Goal: Information Seeking & Learning: Learn about a topic

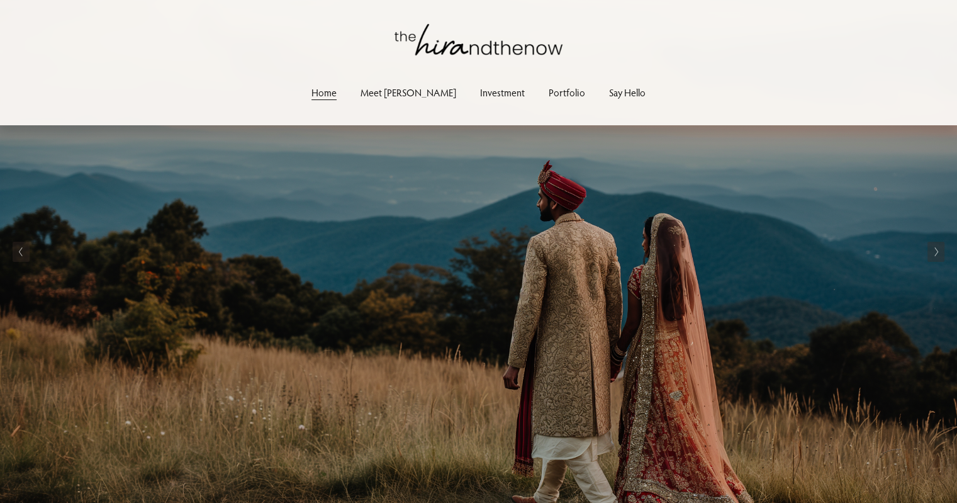
click at [480, 95] on link "Investment" at bounding box center [502, 92] width 45 height 17
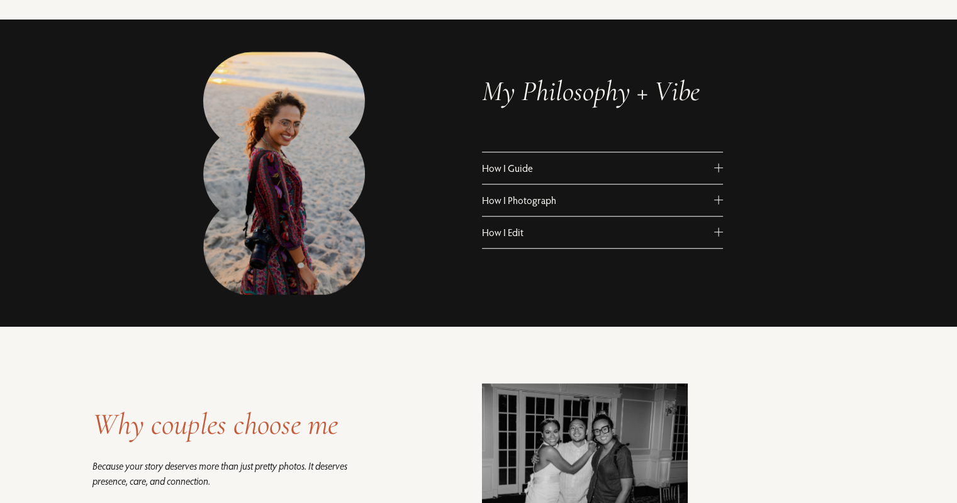
scroll to position [725, 0]
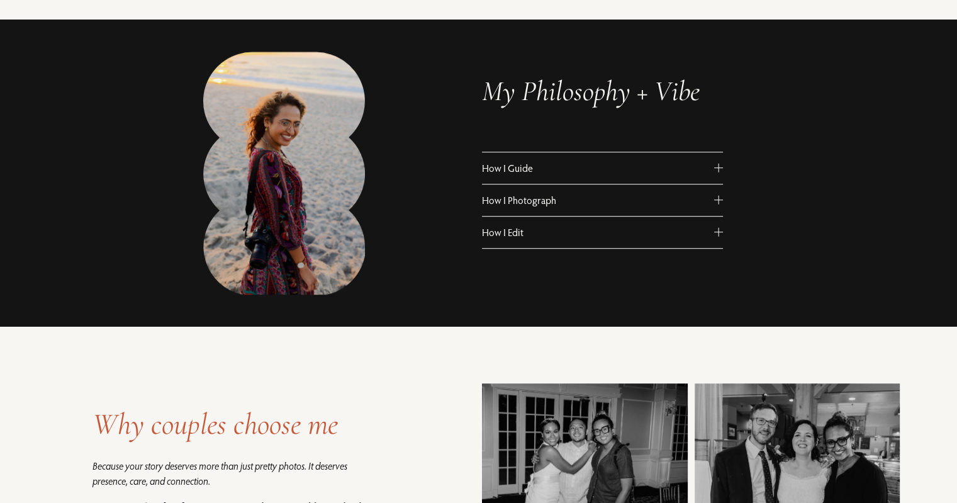
click at [564, 169] on span "How I Guide" at bounding box center [598, 168] width 232 height 13
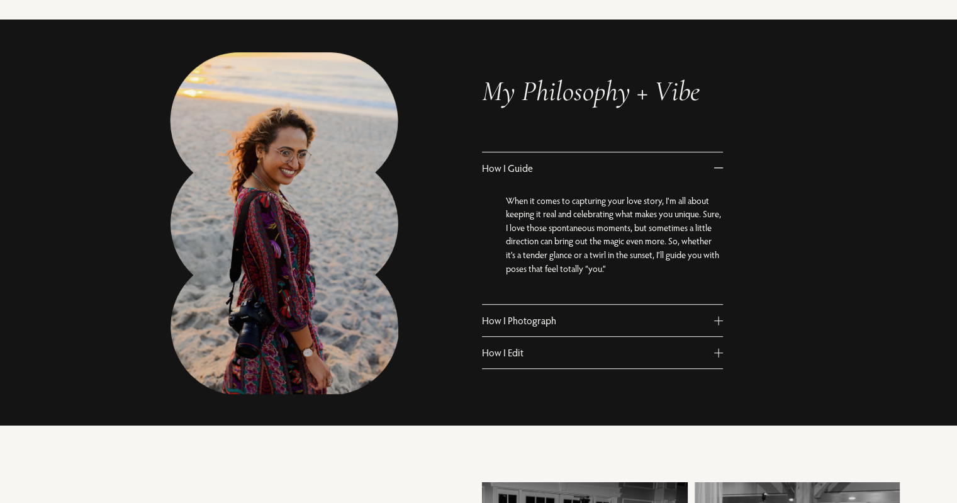
click at [564, 169] on span "How I Guide" at bounding box center [598, 168] width 232 height 13
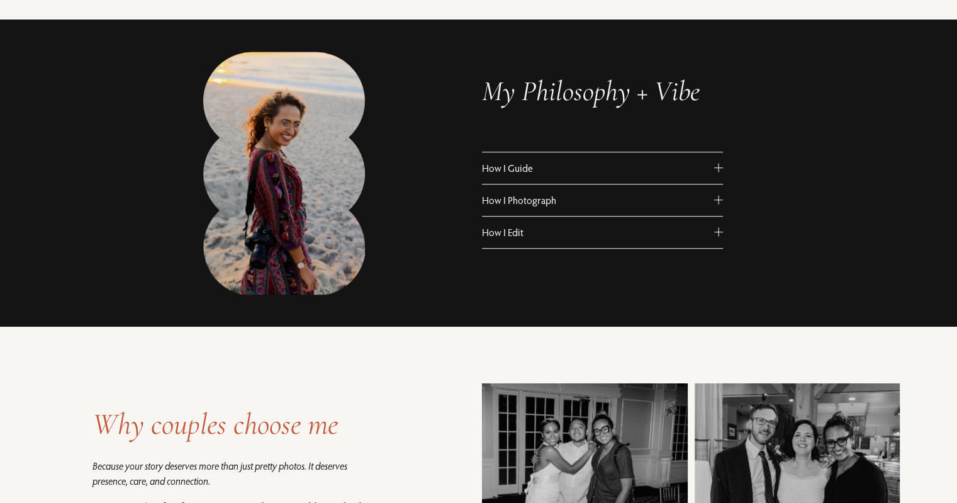
click at [562, 189] on button "How I Photograph" at bounding box center [602, 199] width 241 height 31
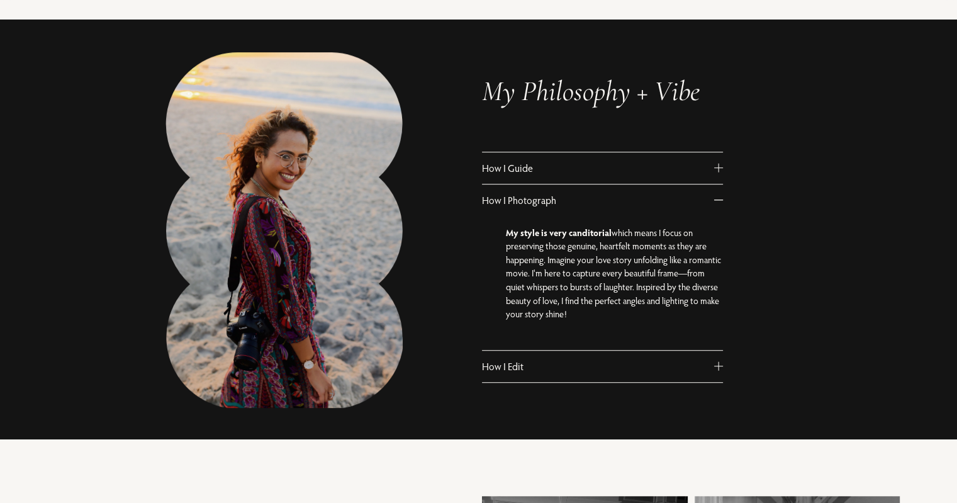
click at [562, 189] on button "How I Photograph" at bounding box center [602, 199] width 241 height 31
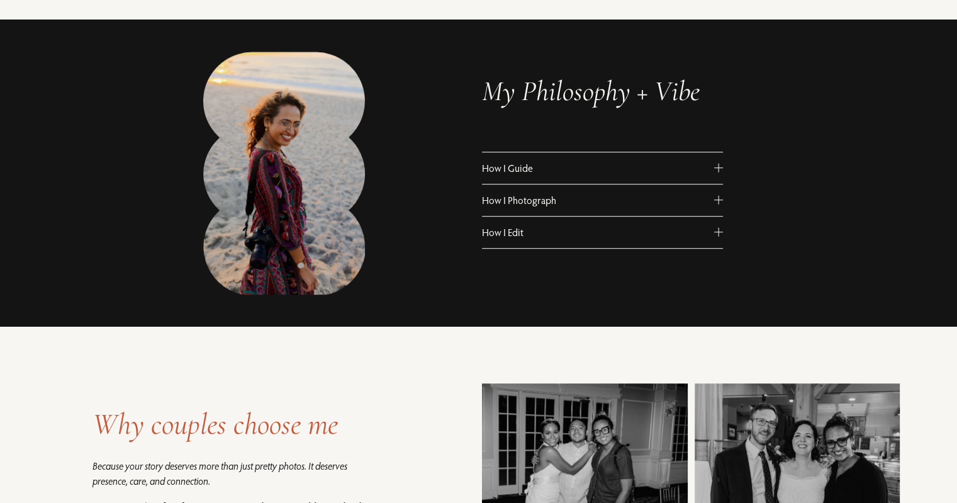
click at [559, 236] on span "How I Edit" at bounding box center [598, 232] width 232 height 13
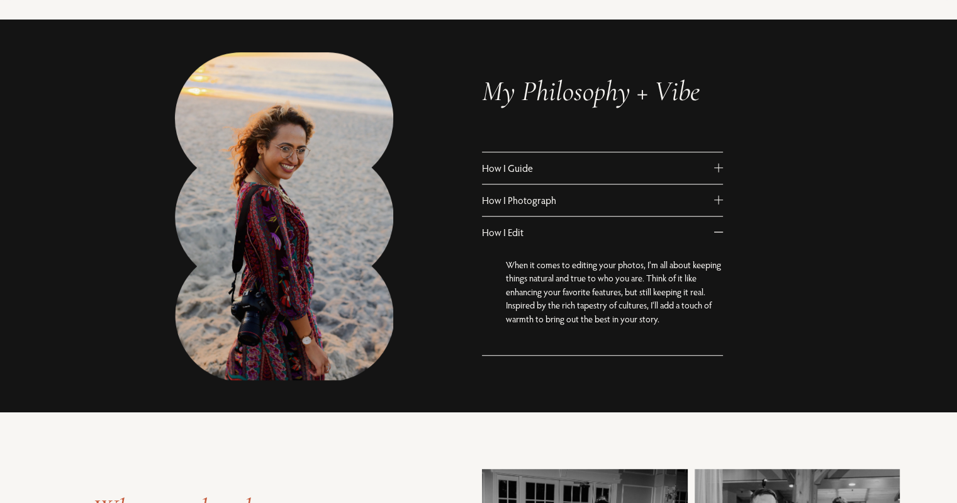
click at [559, 236] on span "How I Edit" at bounding box center [598, 232] width 232 height 13
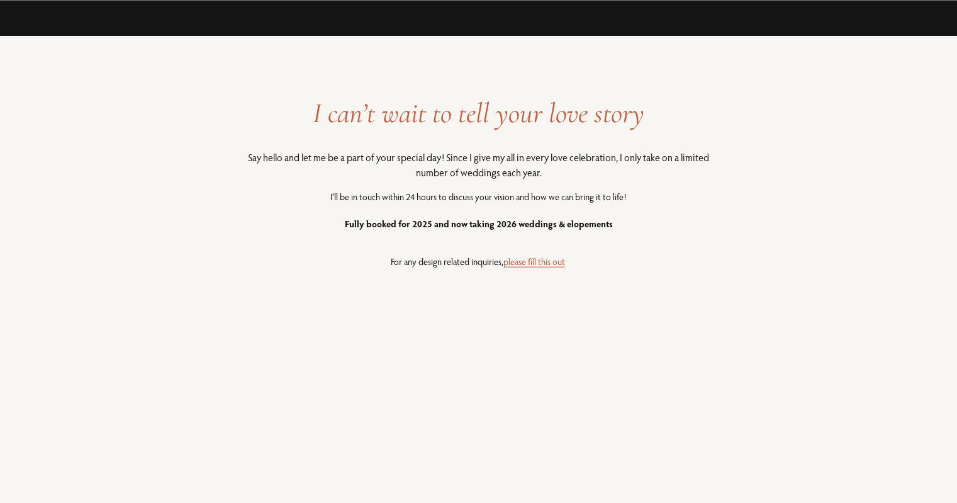
scroll to position [2950, 0]
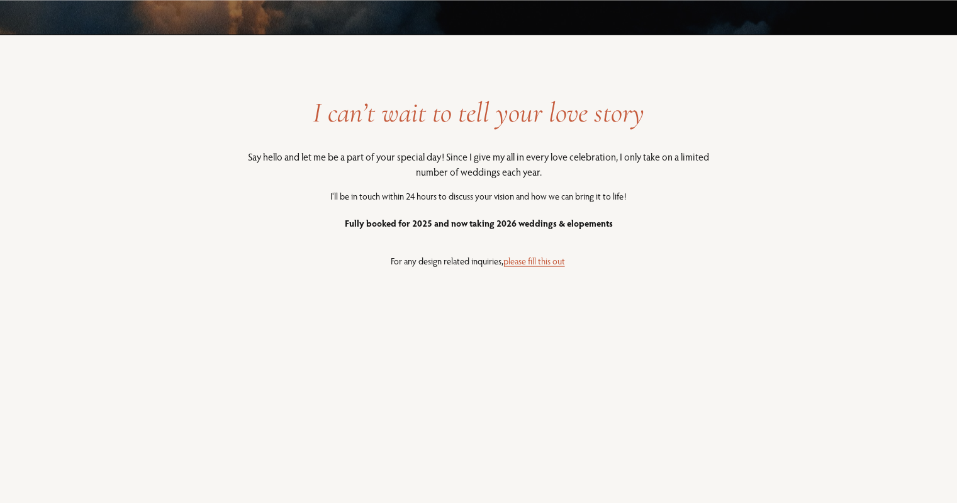
click at [546, 260] on link "please fill this out" at bounding box center [534, 261] width 62 height 12
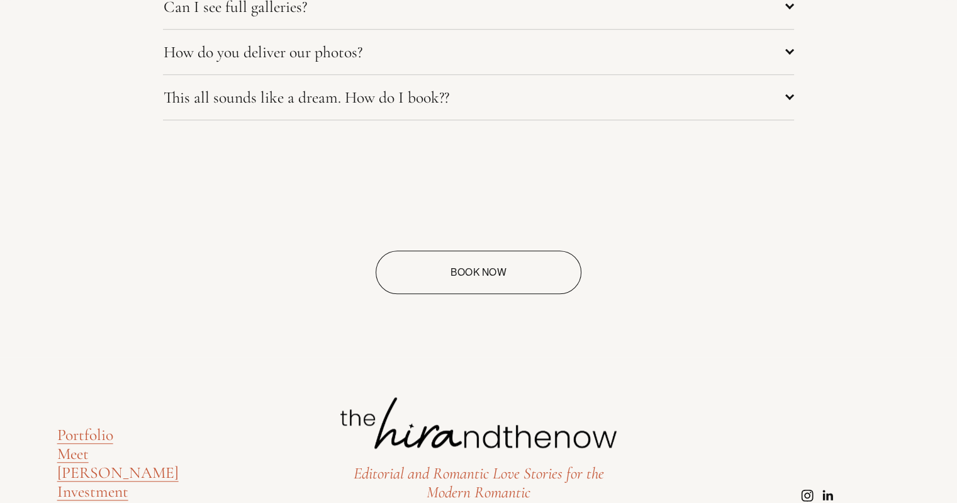
scroll to position [5733, 0]
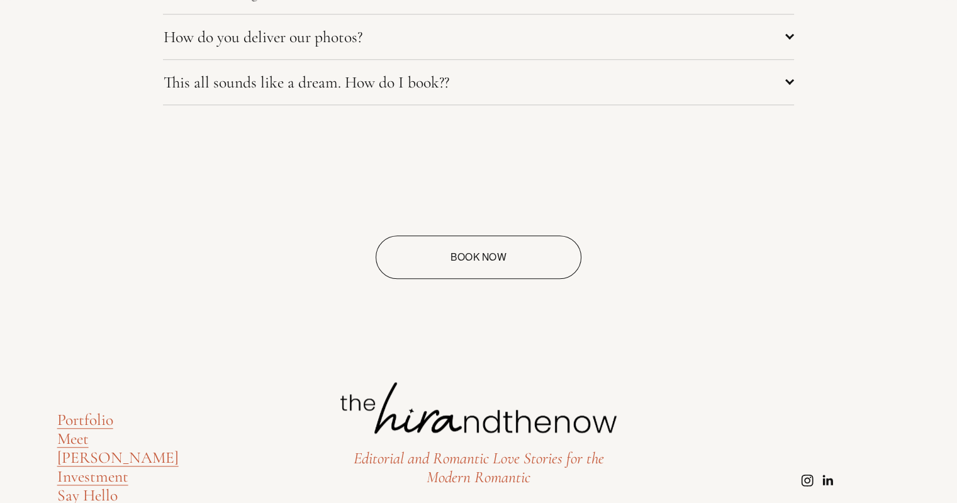
click at [478, 272] on link "Book Now" at bounding box center [479, 256] width 206 height 43
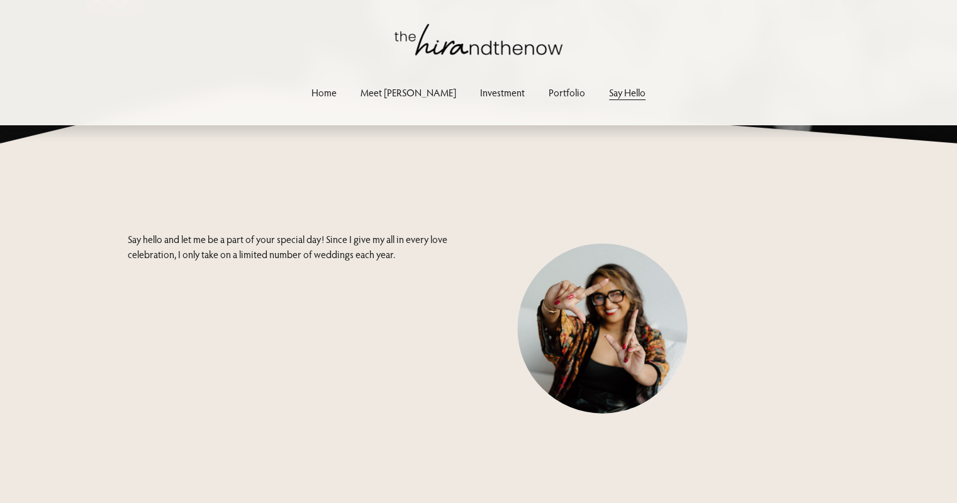
scroll to position [320, 0]
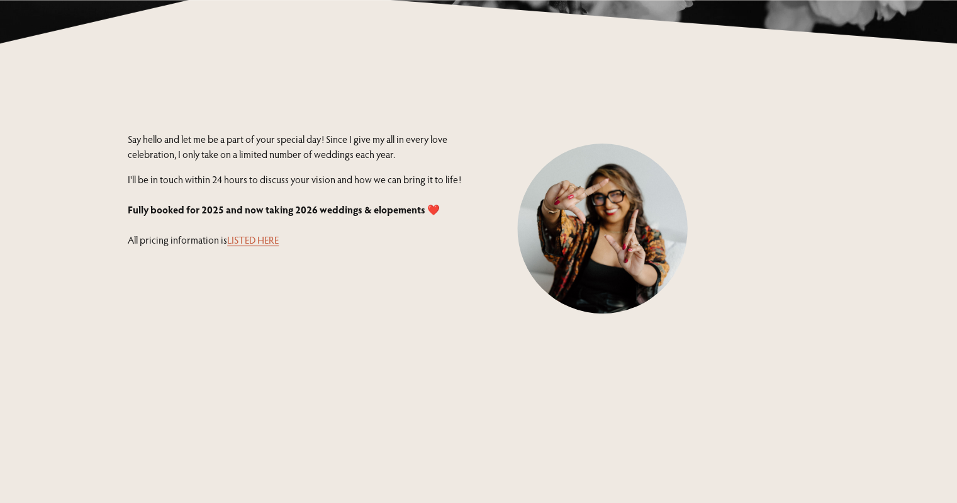
drag, startPoint x: 257, startPoint y: 237, endPoint x: 250, endPoint y: 245, distance: 10.8
click at [250, 245] on link "LISTED HERE" at bounding box center [253, 239] width 52 height 13
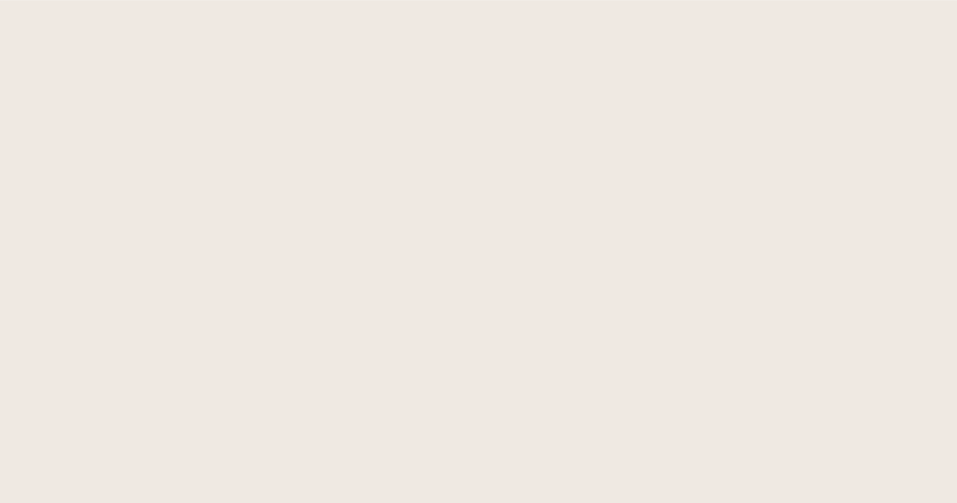
scroll to position [1065, 0]
click at [106, 317] on div "Say hello and let me be a part of your special day! Since I give my all in ever…" at bounding box center [478, 88] width 957 height 1453
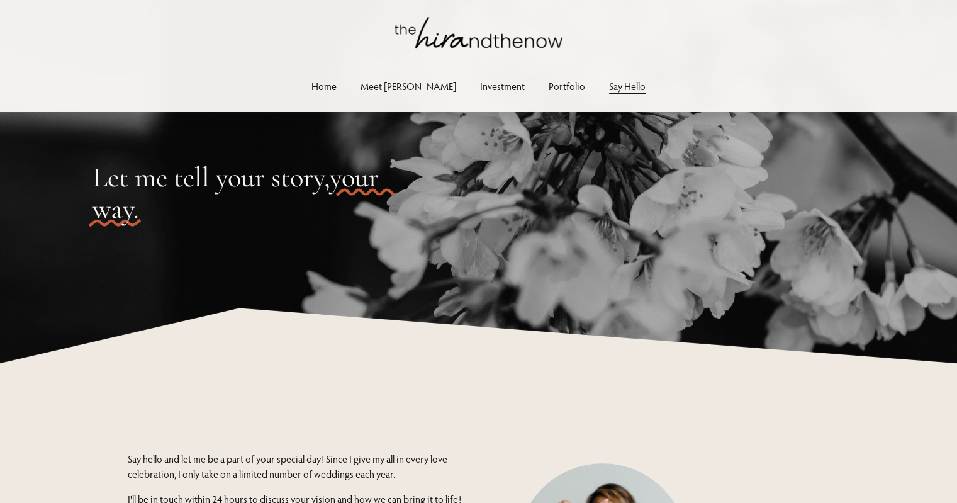
scroll to position [0, 0]
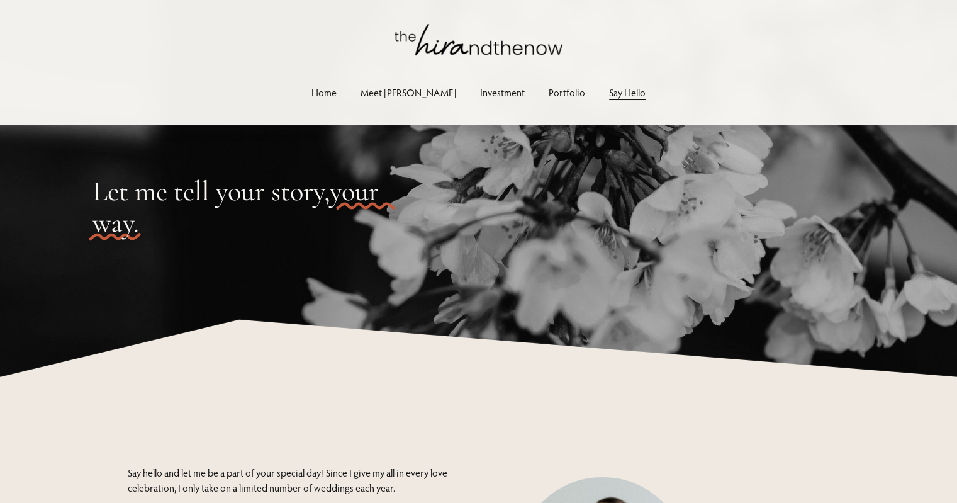
click at [480, 93] on link "Investment" at bounding box center [502, 92] width 45 height 17
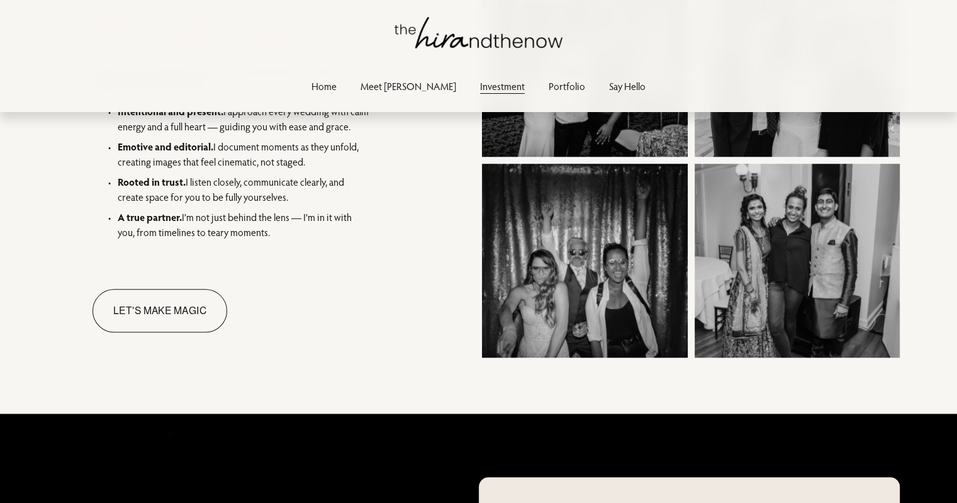
scroll to position [1119, 0]
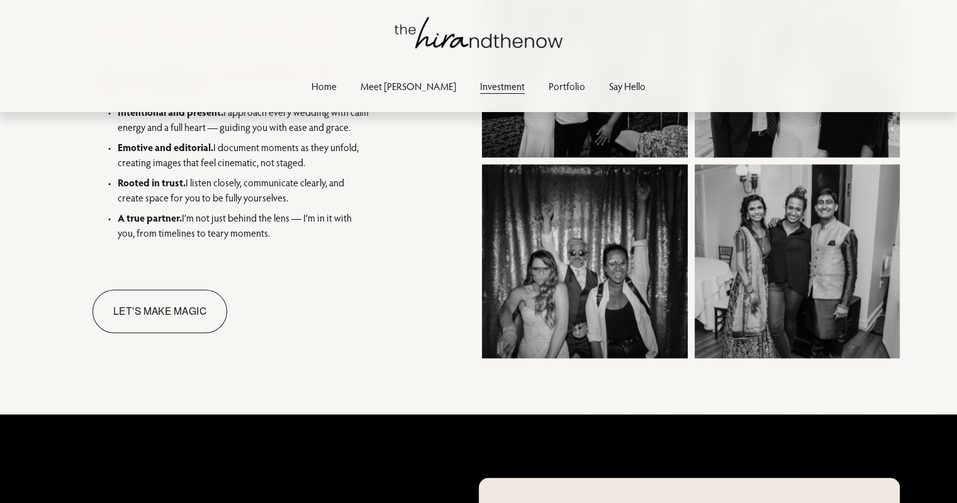
click at [609, 94] on link "Say Hello" at bounding box center [627, 85] width 36 height 17
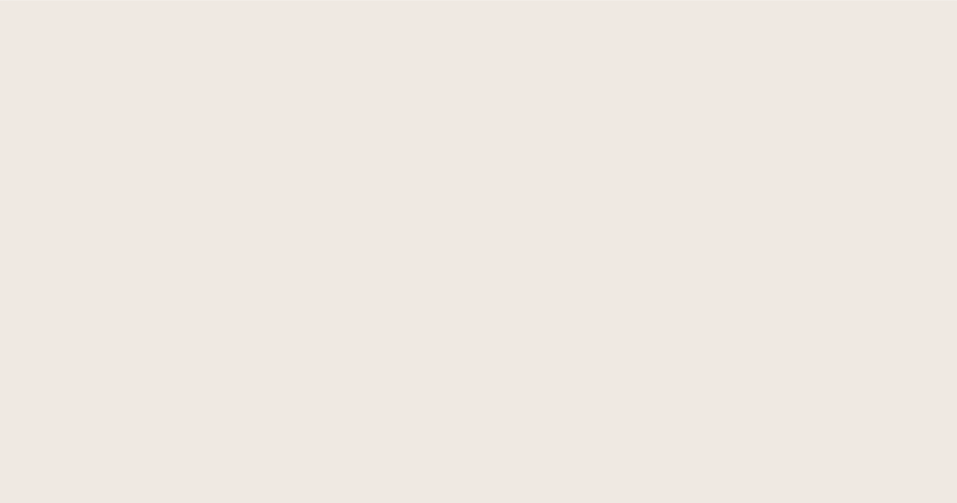
scroll to position [1029, 0]
click at [120, 316] on div "Say hello and let me be a part of your special day! Since I give my all in ever…" at bounding box center [478, 106] width 957 height 1418
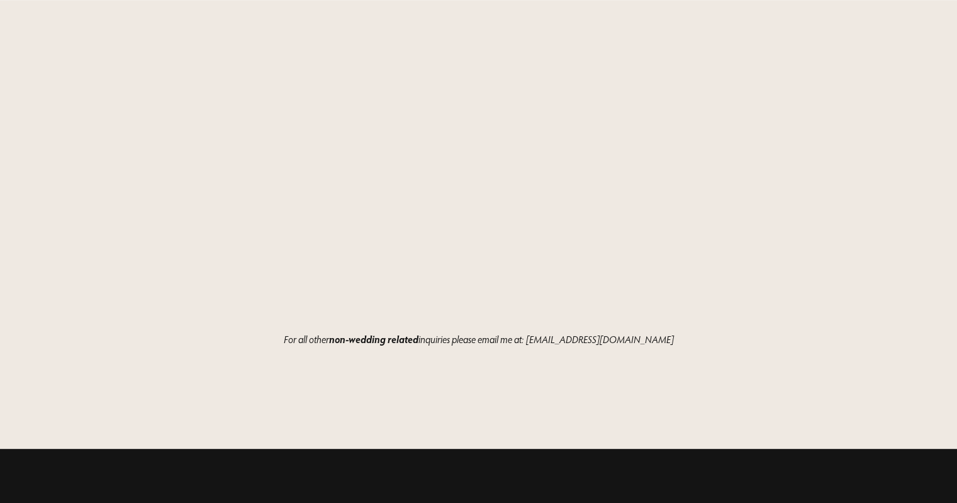
scroll to position [1570, 0]
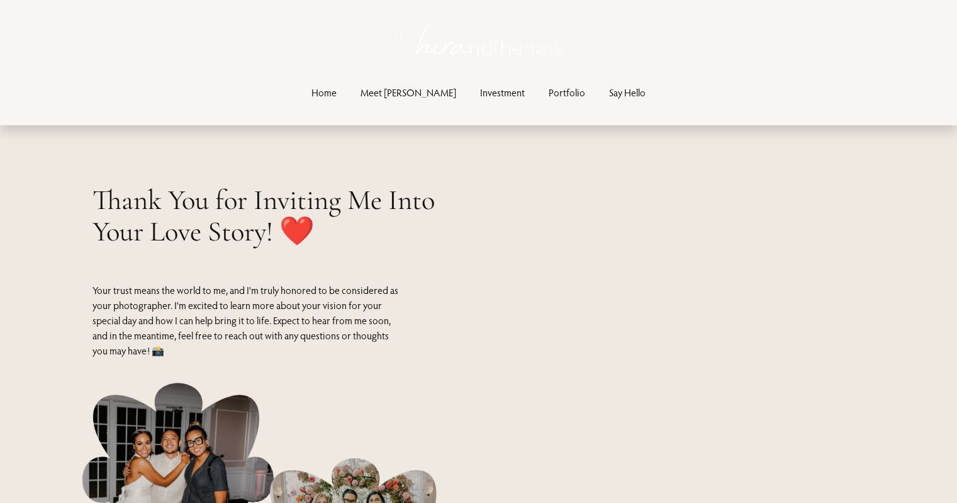
click at [549, 91] on link "Portfolio" at bounding box center [567, 92] width 36 height 17
